Goal: Task Accomplishment & Management: Manage account settings

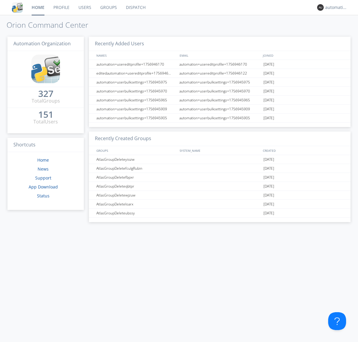
click at [135, 7] on link "Dispatch" at bounding box center [135, 7] width 29 height 15
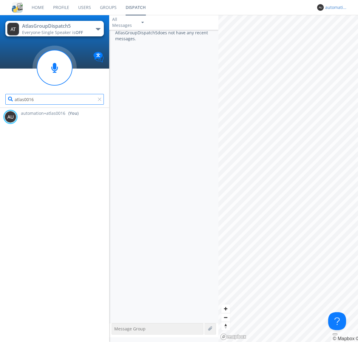
type input "atlas0016"
click at [335, 7] on div "automation+atlas0016" at bounding box center [336, 7] width 22 height 6
click at [339, 31] on div "Log Out" at bounding box center [339, 31] width 31 height 11
